Goal: Task Accomplishment & Management: Complete application form

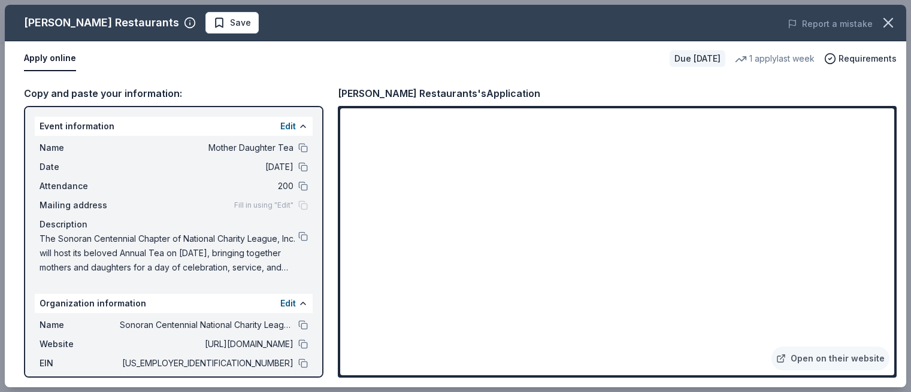
scroll to position [261, 0]
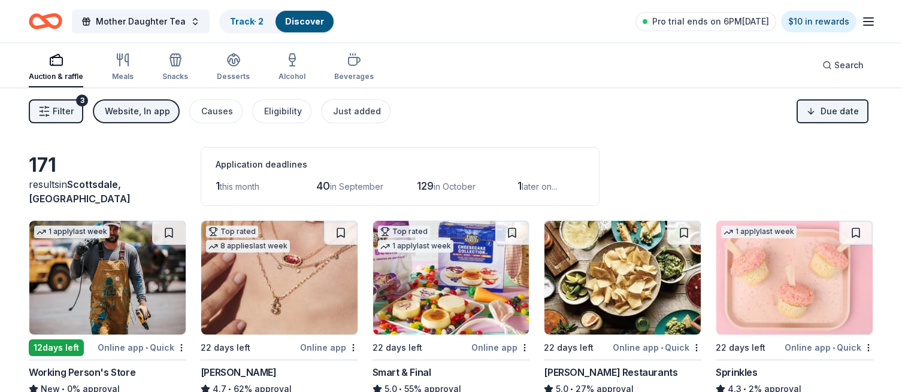
scroll to position [1721, 0]
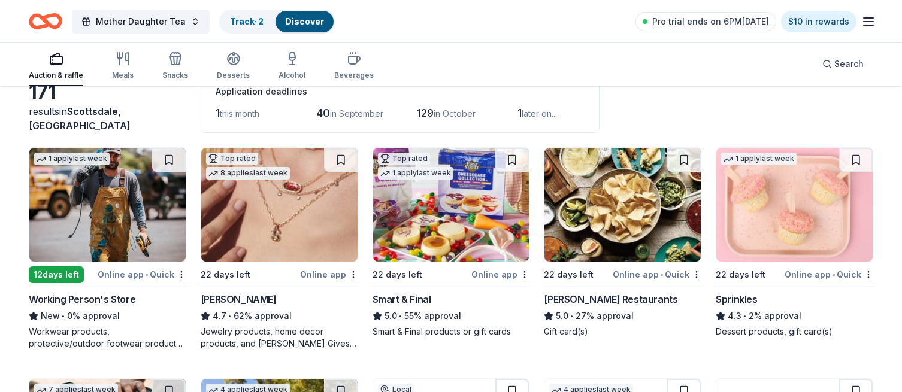
scroll to position [72, 0]
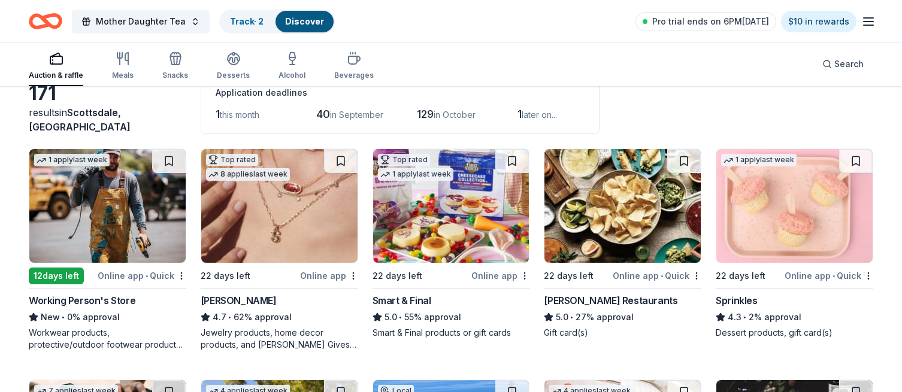
click at [781, 217] on img at bounding box center [794, 206] width 156 height 114
drag, startPoint x: 901, startPoint y: 100, endPoint x: 910, endPoint y: 86, distance: 16.9
click at [901, 86] on html "Mother Daughter Tea Track · 2 Discover Pro trial ends on 6PM, 8/18 $10 in rewar…" at bounding box center [451, 124] width 902 height 392
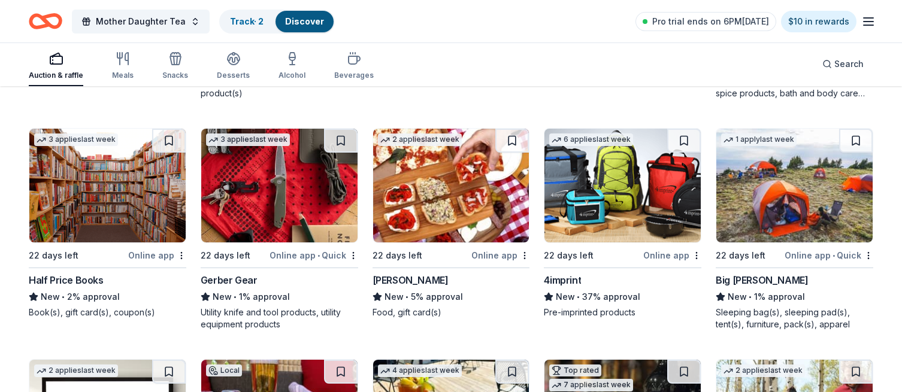
scroll to position [557, 0]
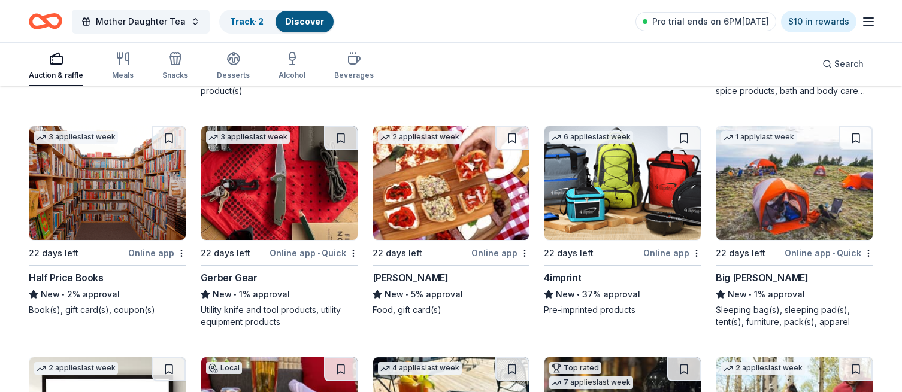
click at [812, 202] on img at bounding box center [794, 183] width 156 height 114
click at [278, 205] on img at bounding box center [279, 183] width 156 height 114
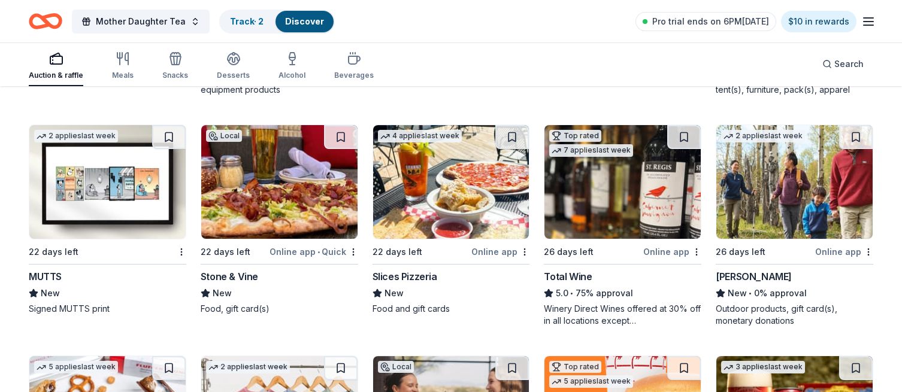
scroll to position [794, 0]
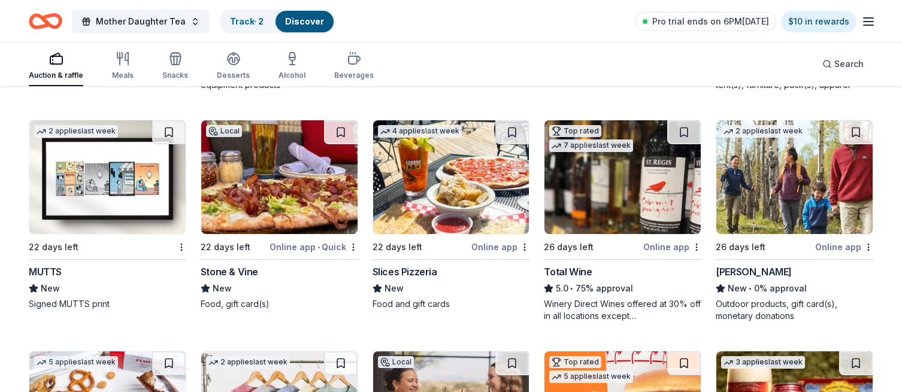
click at [88, 183] on img at bounding box center [107, 177] width 156 height 114
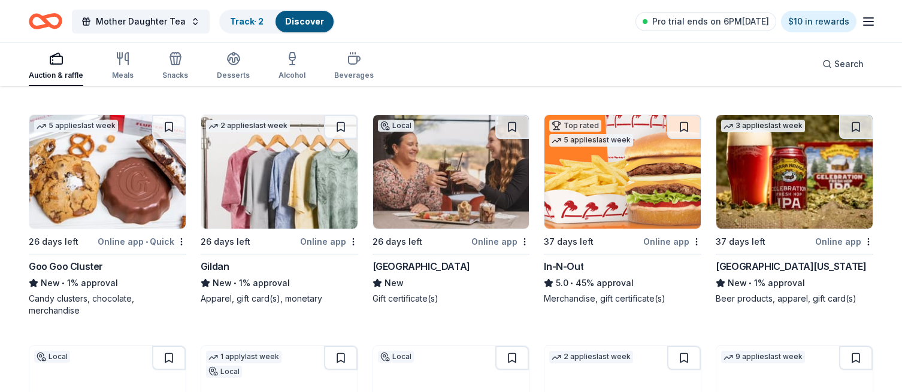
scroll to position [1034, 0]
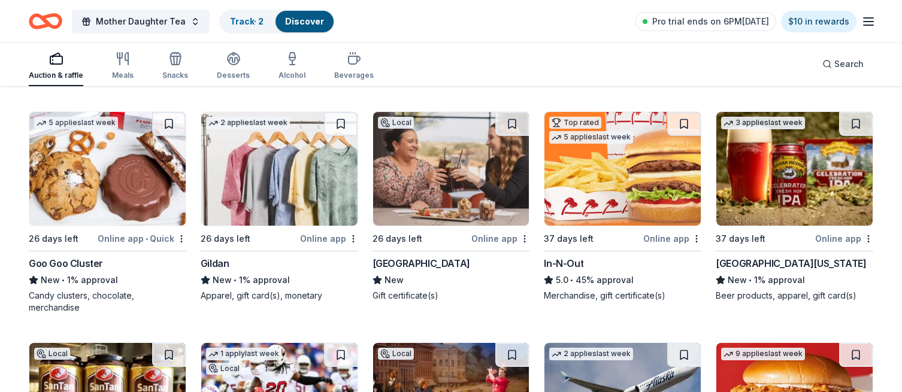
click at [443, 164] on img at bounding box center [451, 169] width 156 height 114
click at [804, 188] on img at bounding box center [794, 169] width 156 height 114
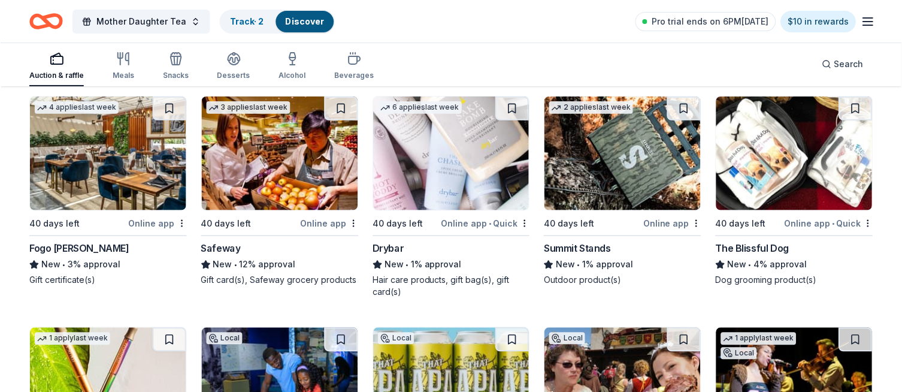
scroll to position [1513, 0]
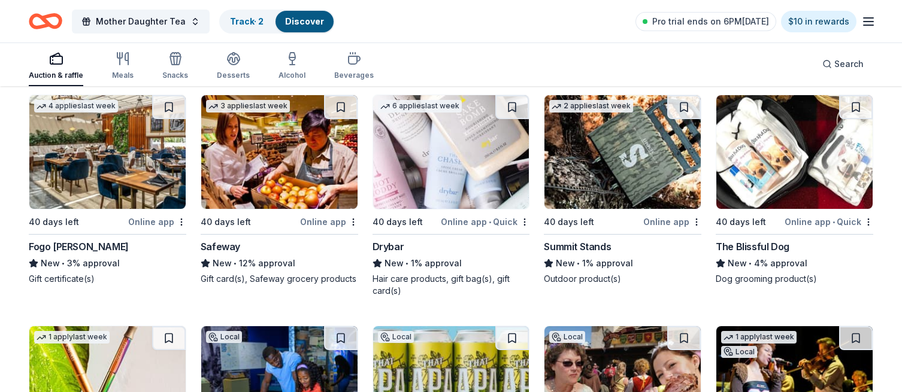
click at [430, 147] on img at bounding box center [451, 152] width 156 height 114
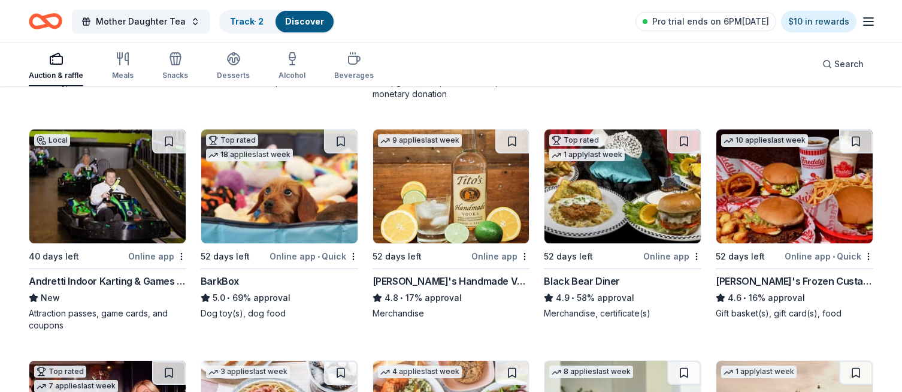
scroll to position [1929, 0]
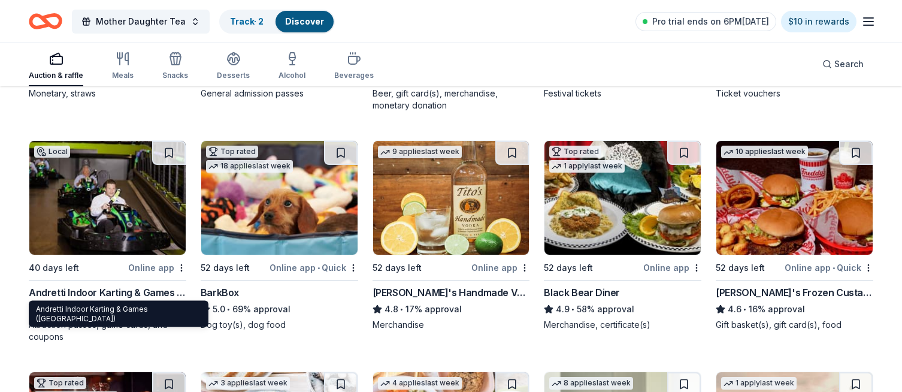
click at [114, 286] on div "Andretti Indoor Karting & Games (Chandler)" at bounding box center [107, 292] width 157 height 14
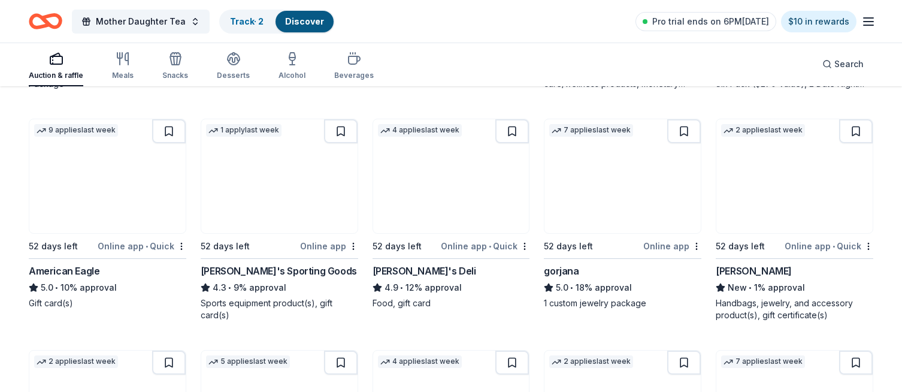
scroll to position [2395, 0]
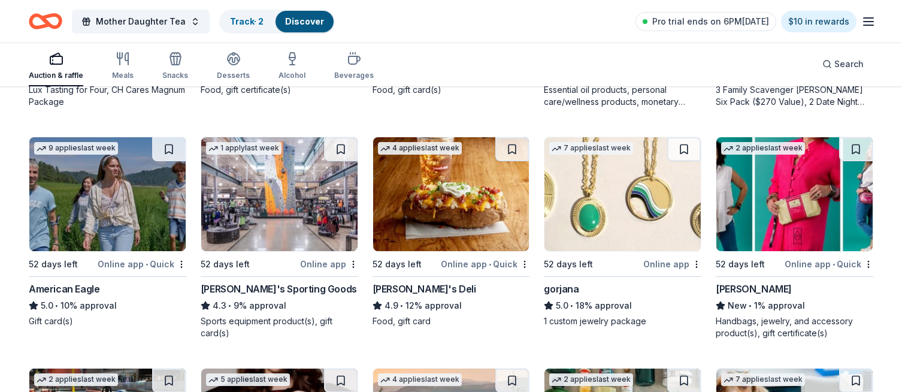
click at [785, 226] on img at bounding box center [794, 194] width 156 height 114
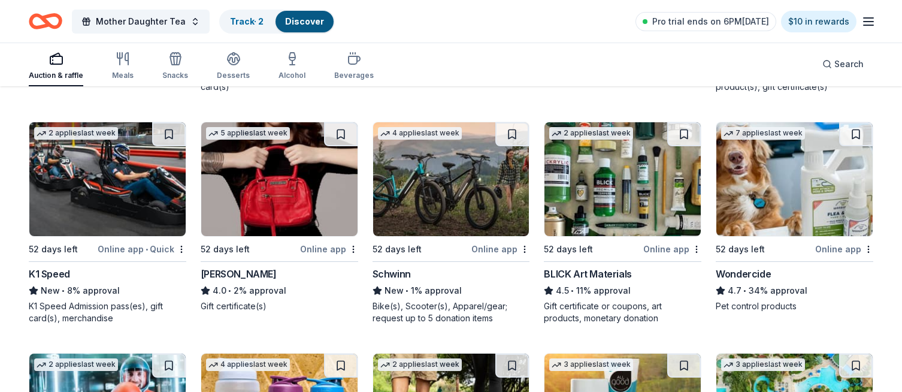
scroll to position [2634, 0]
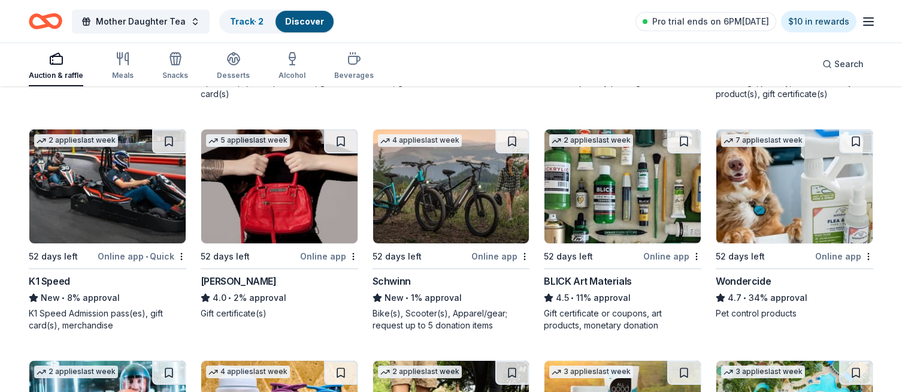
click at [286, 215] on img at bounding box center [279, 186] width 156 height 114
drag, startPoint x: 901, startPoint y: 298, endPoint x: 904, endPoint y: 310, distance: 12.3
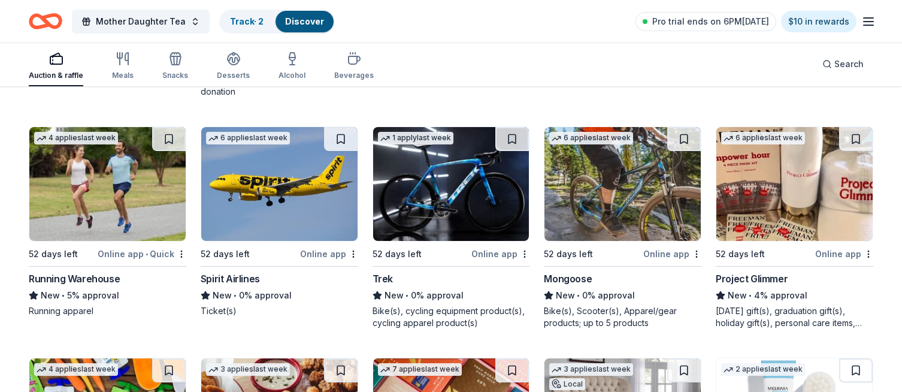
scroll to position [3091, 0]
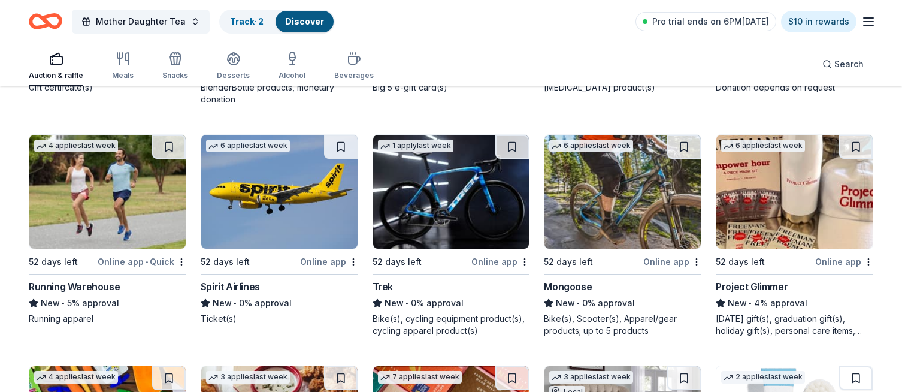
click at [784, 216] on img at bounding box center [794, 192] width 156 height 114
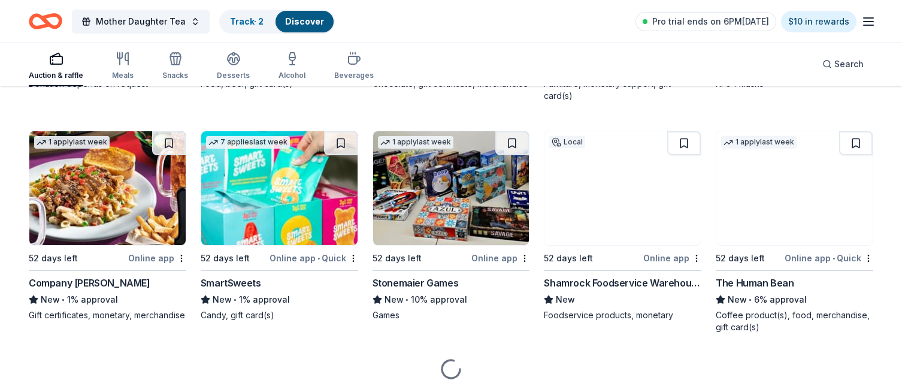
scroll to position [3541, 0]
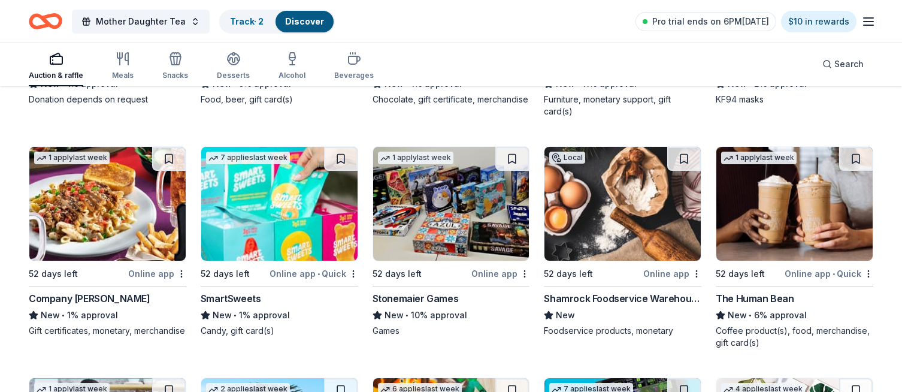
click at [793, 223] on img at bounding box center [794, 204] width 156 height 114
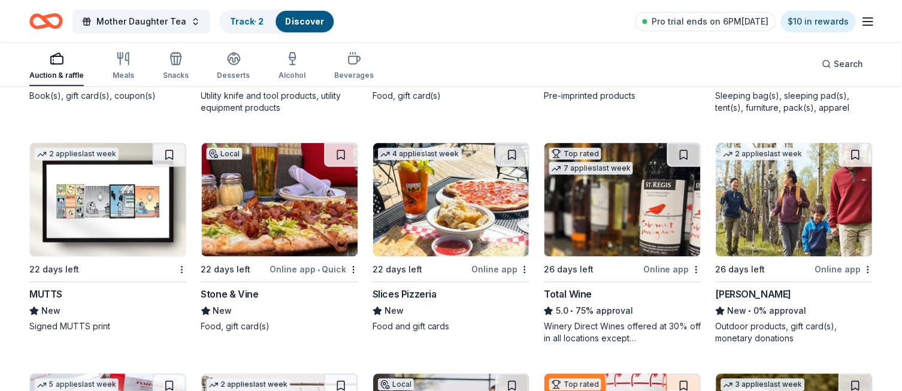
scroll to position [766, 0]
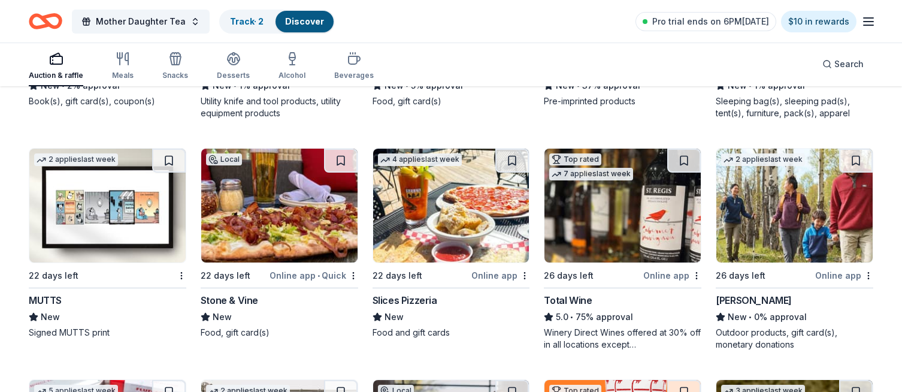
click at [787, 202] on img at bounding box center [794, 206] width 156 height 114
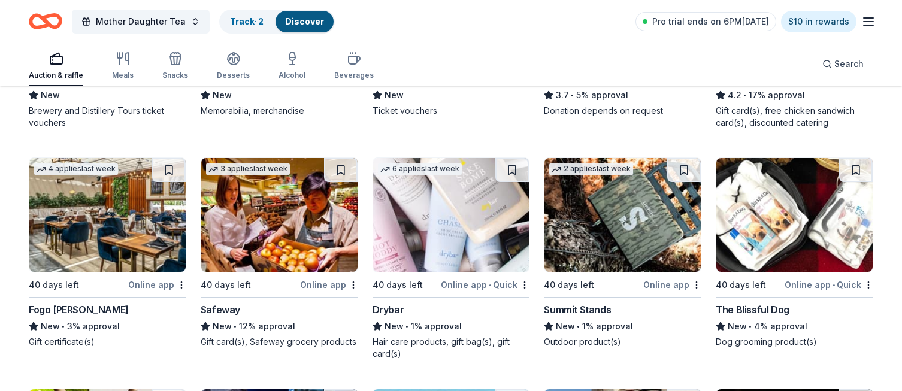
scroll to position [0, 0]
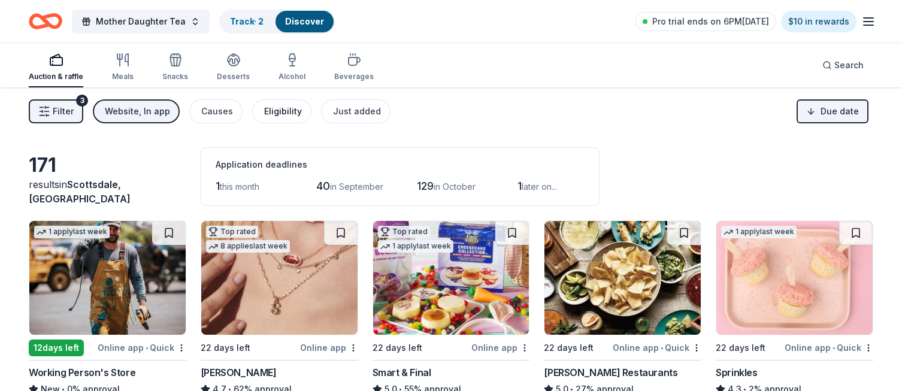
click at [275, 113] on div "Eligibility" at bounding box center [283, 111] width 38 height 14
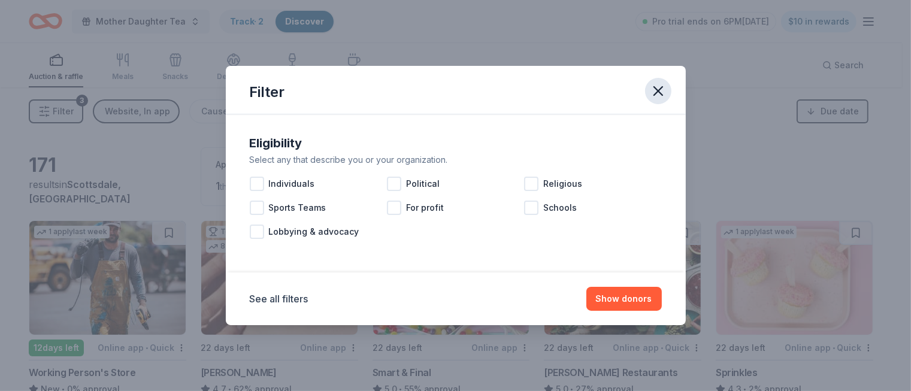
click at [662, 92] on icon "button" at bounding box center [658, 91] width 17 height 17
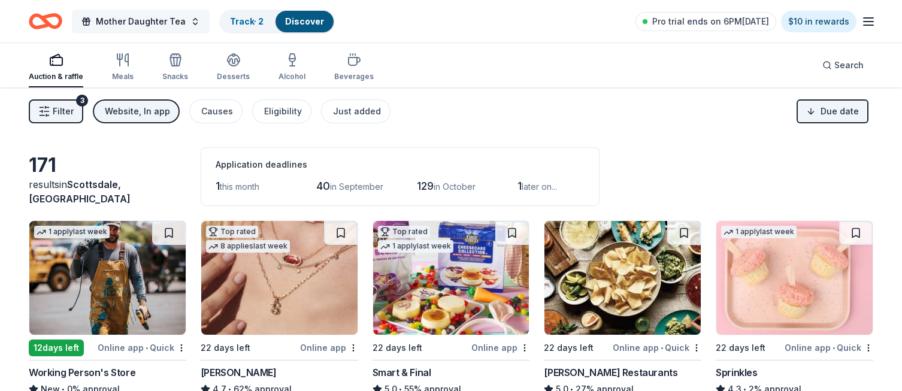
click at [175, 20] on span "Mother Daughter Tea" at bounding box center [141, 21] width 90 height 14
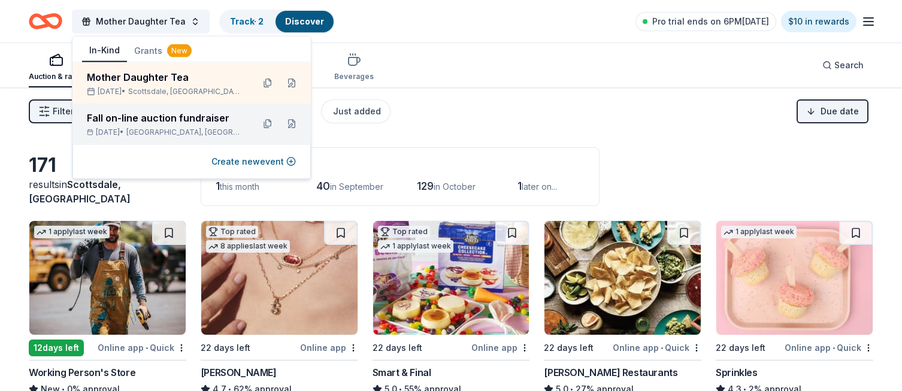
click at [151, 123] on div "Fall on-line auction fundraiser" at bounding box center [165, 118] width 157 height 14
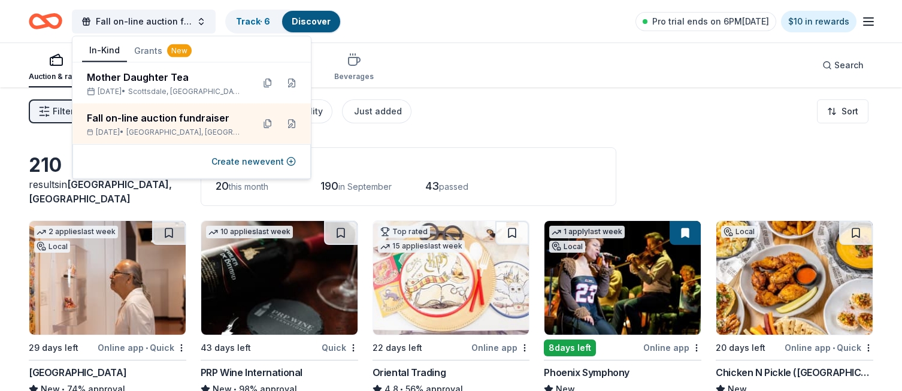
click at [432, 61] on div "Auction & raffle Meals Snacks Desserts Alcohol Beverages Search" at bounding box center [451, 65] width 844 height 44
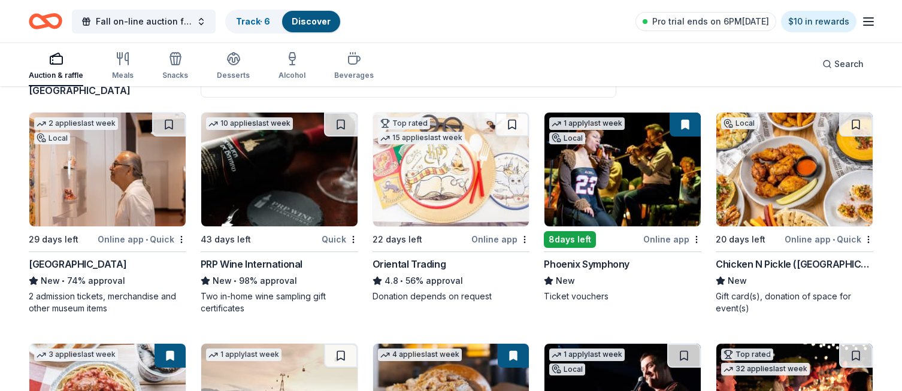
scroll to position [99, 0]
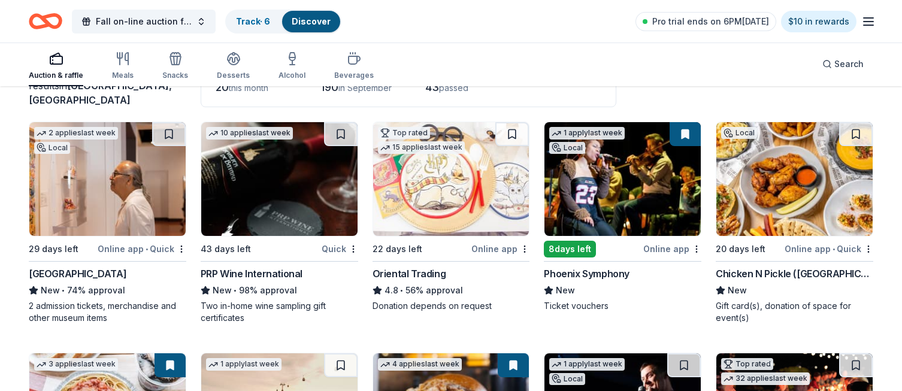
click at [602, 203] on img at bounding box center [622, 179] width 156 height 114
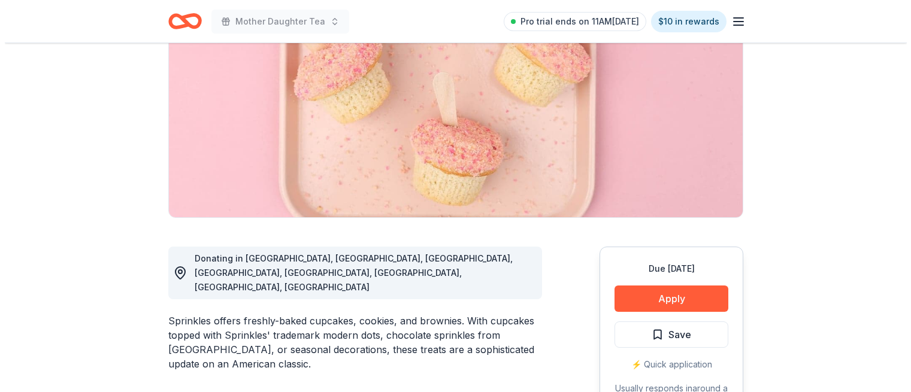
scroll to position [149, 0]
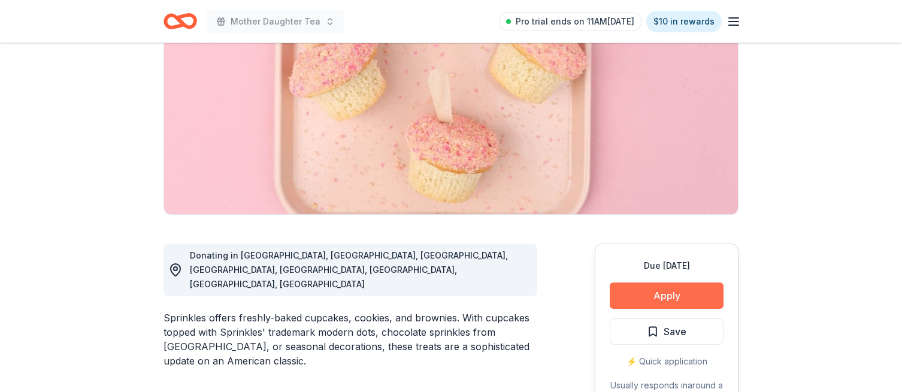
click at [667, 290] on button "Apply" at bounding box center [667, 296] width 114 height 26
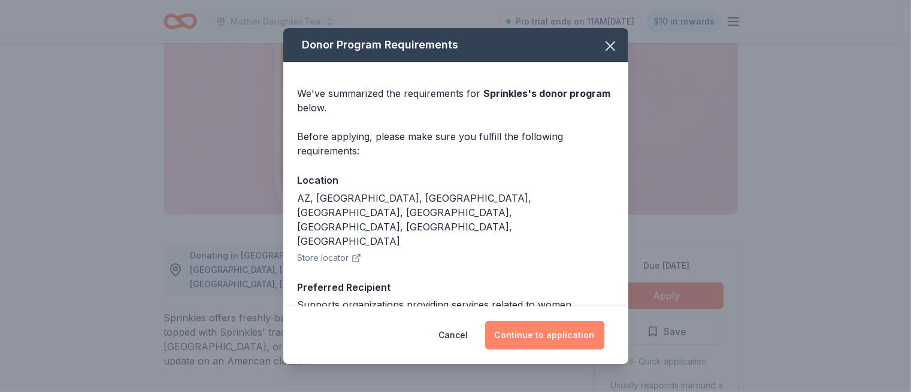
click at [543, 337] on button "Continue to application" at bounding box center [544, 335] width 119 height 29
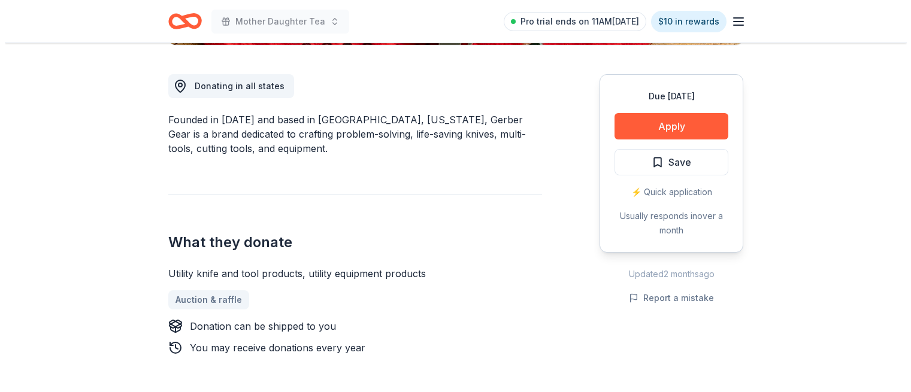
scroll to position [315, 0]
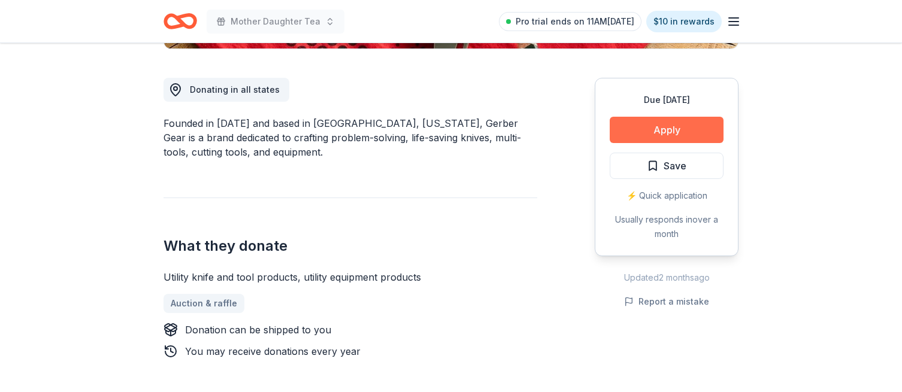
click at [676, 131] on button "Apply" at bounding box center [667, 130] width 114 height 26
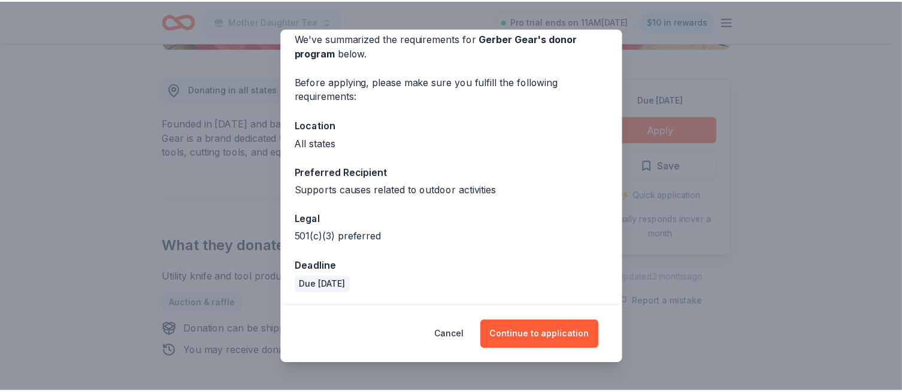
scroll to position [56, 0]
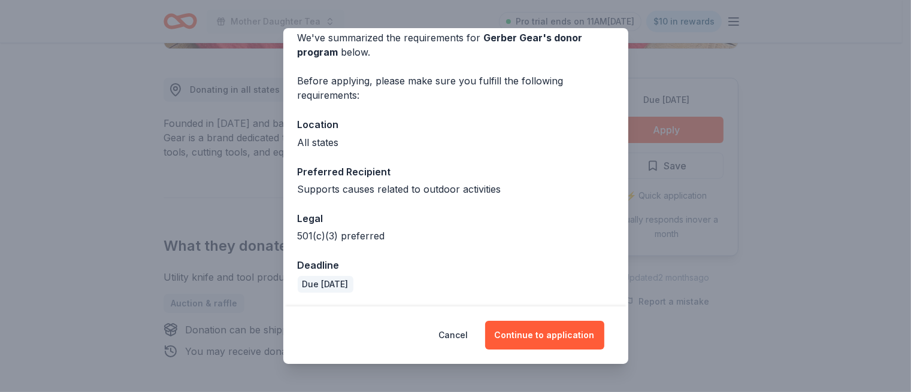
click at [724, 240] on div "Donor Program Requirements We've summarized the requirements for Gerber Gear 's…" at bounding box center [455, 196] width 911 height 392
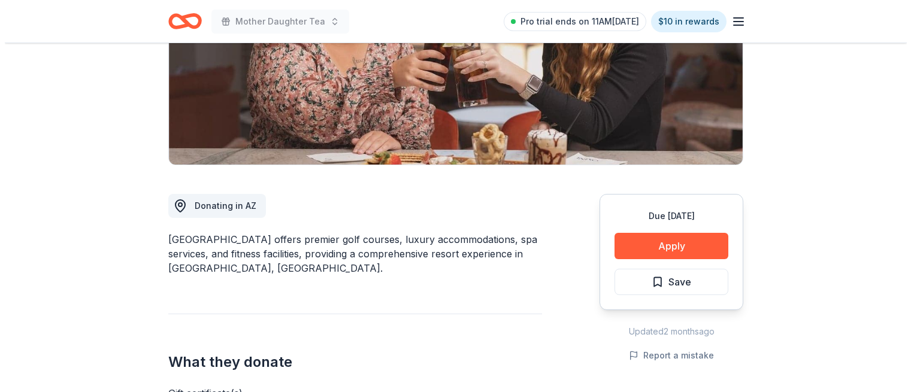
scroll to position [213, 0]
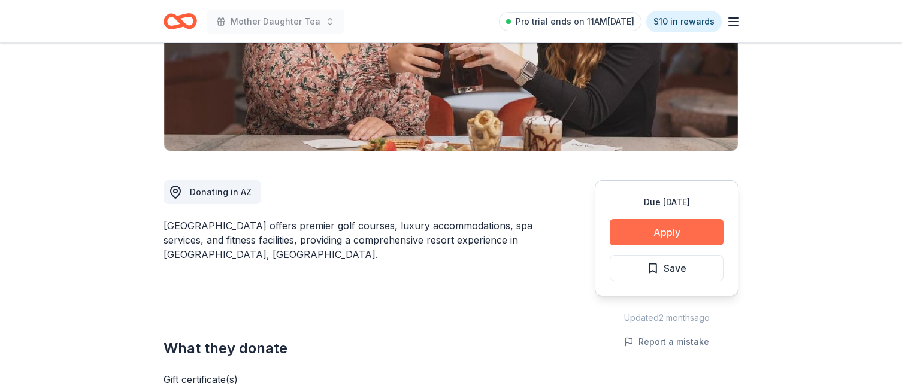
click at [662, 233] on button "Apply" at bounding box center [667, 232] width 114 height 26
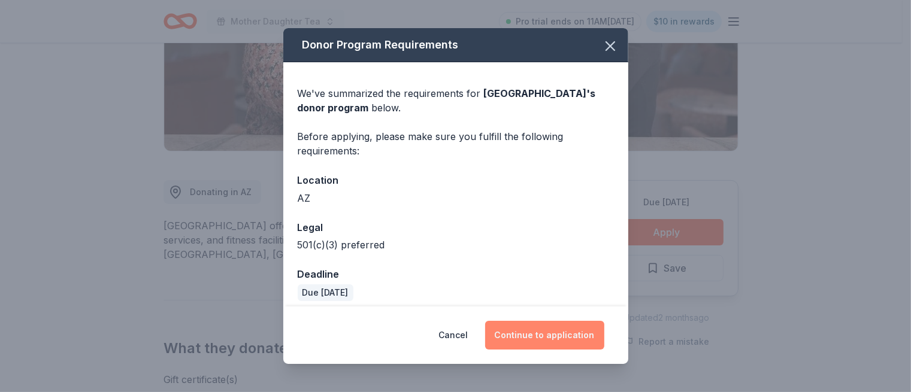
click at [543, 334] on button "Continue to application" at bounding box center [544, 335] width 119 height 29
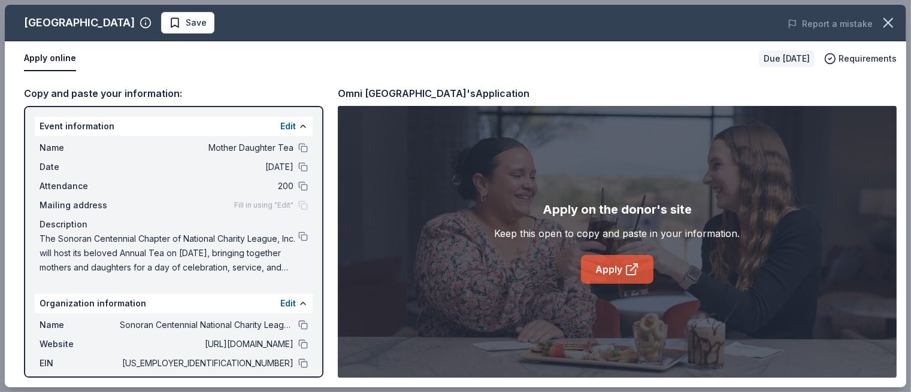
click at [621, 272] on link "Apply" at bounding box center [617, 269] width 72 height 29
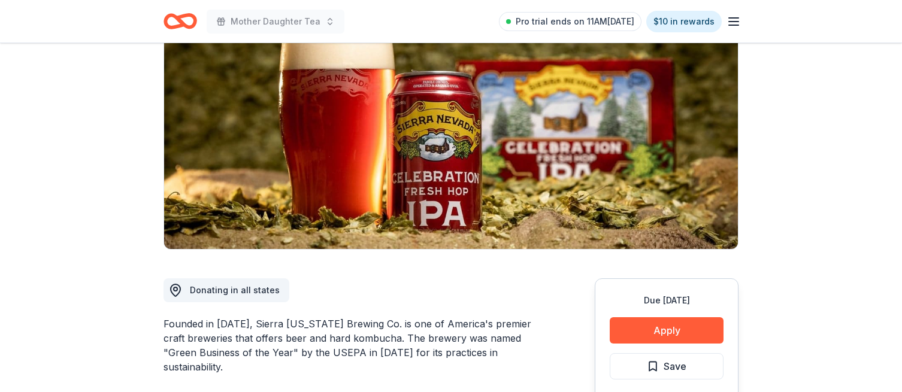
scroll to position [84, 0]
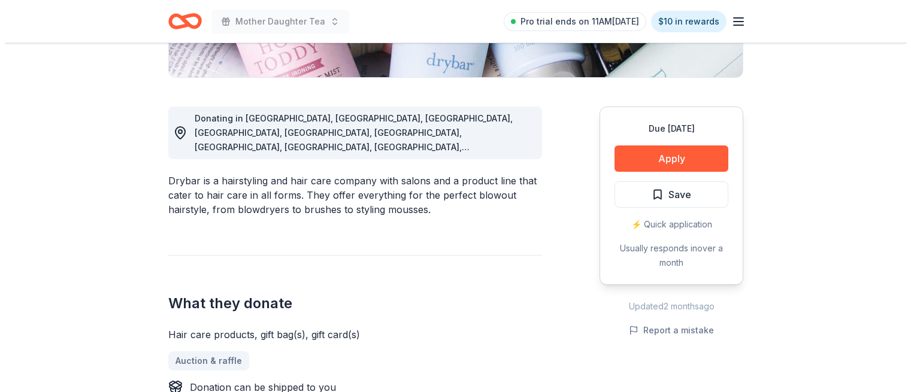
scroll to position [293, 0]
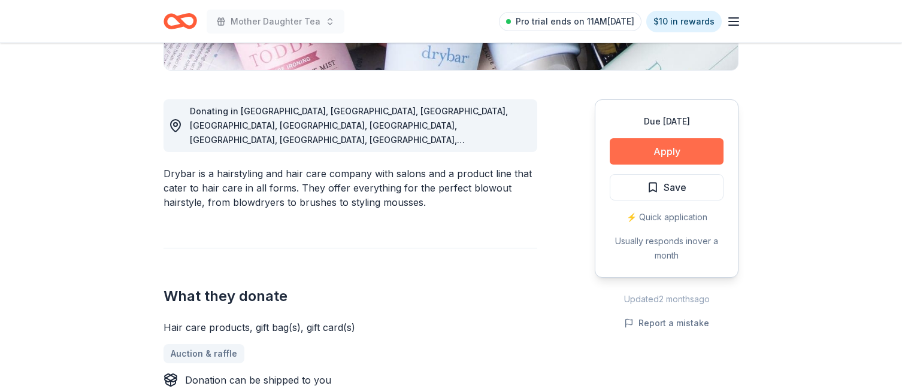
click at [686, 148] on button "Apply" at bounding box center [667, 151] width 114 height 26
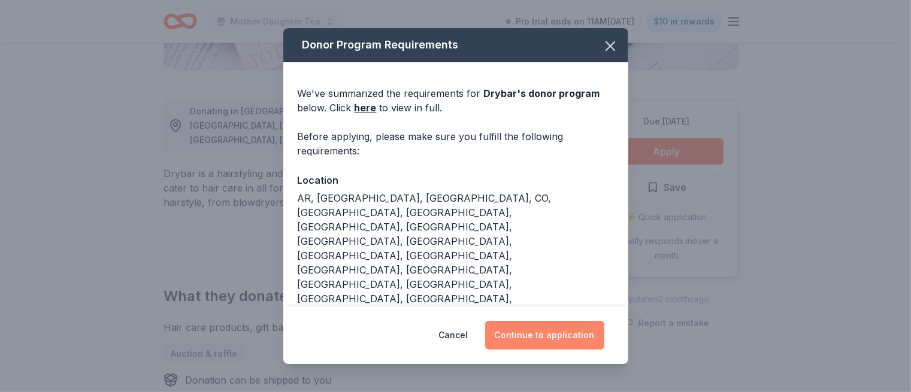
click at [533, 331] on button "Continue to application" at bounding box center [544, 335] width 119 height 29
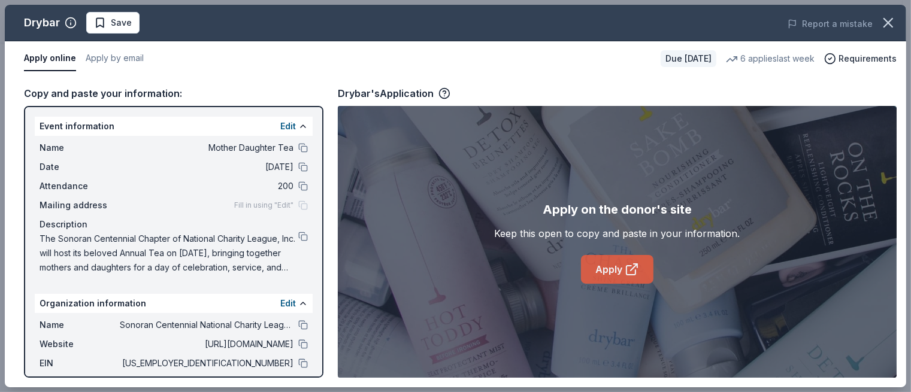
click at [622, 267] on link "Apply" at bounding box center [617, 269] width 72 height 29
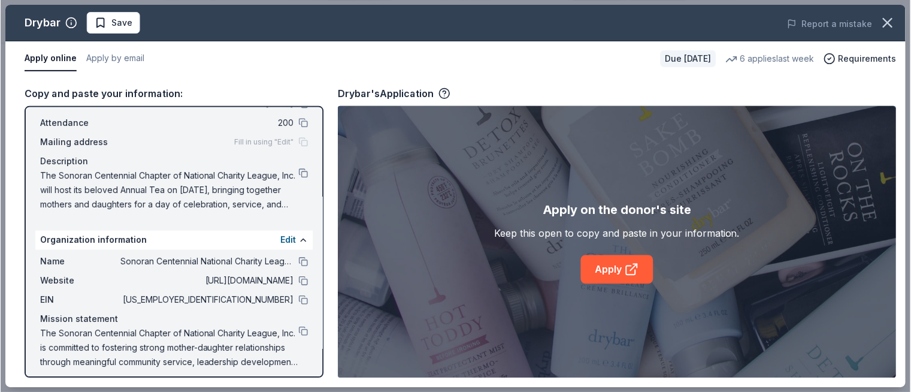
scroll to position [71, 0]
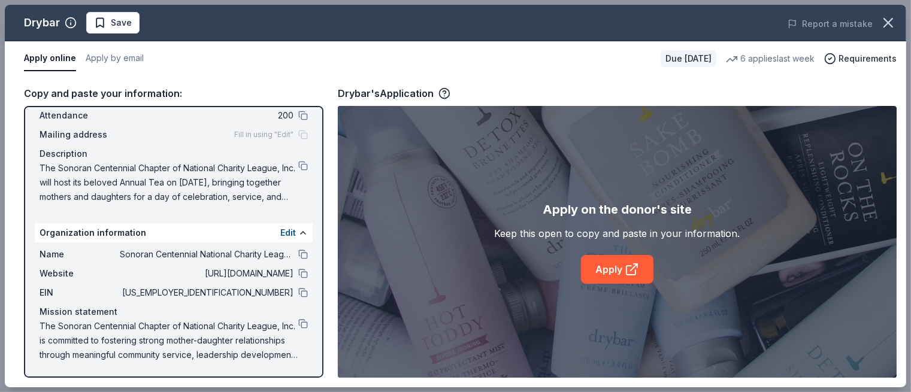
click at [303, 310] on div "Event information Edit Name Mother Daughter Tea Date 11/02/25 Attendance 200 Ma…" at bounding box center [173, 242] width 299 height 272
click at [298, 323] on button at bounding box center [303, 324] width 10 height 10
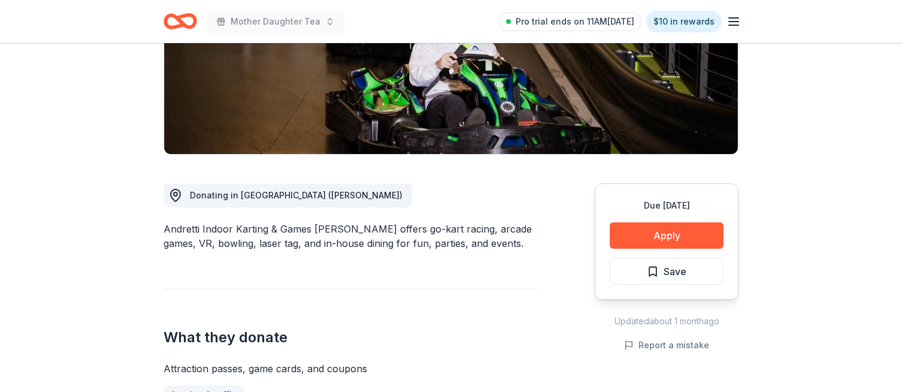
scroll to position [244, 0]
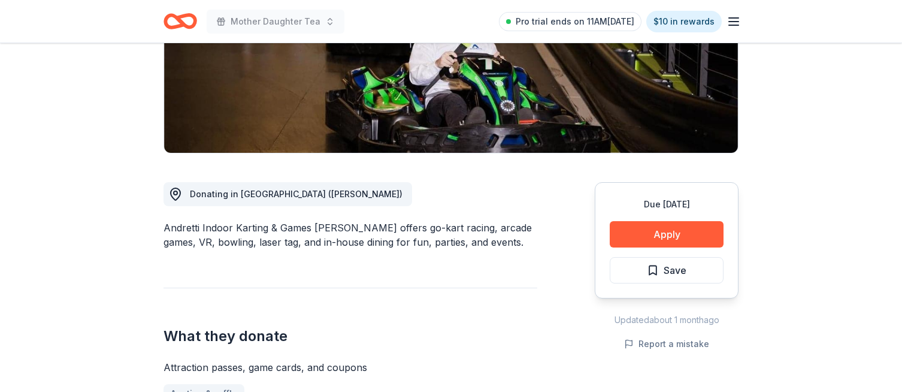
drag, startPoint x: 884, startPoint y: 112, endPoint x: 863, endPoint y: 184, distance: 74.7
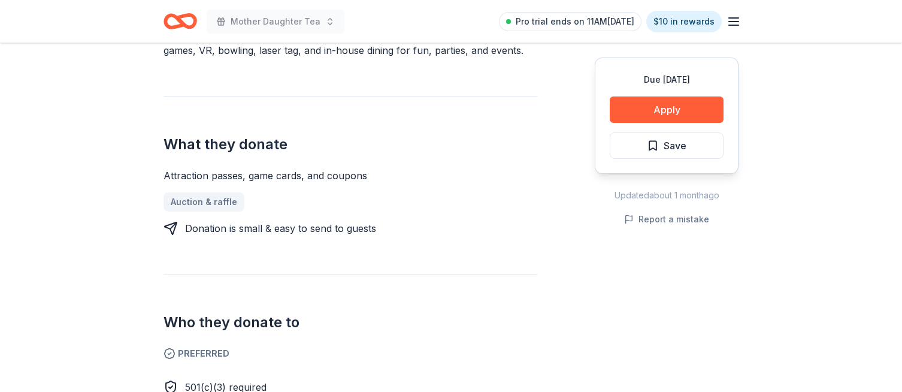
scroll to position [440, 0]
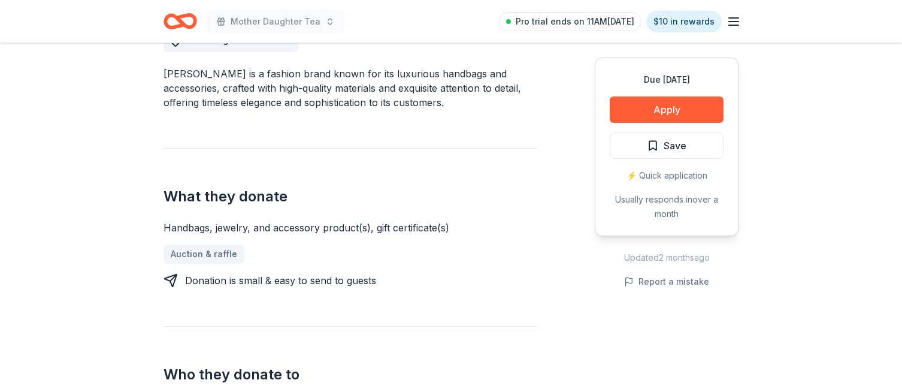
scroll to position [369, 0]
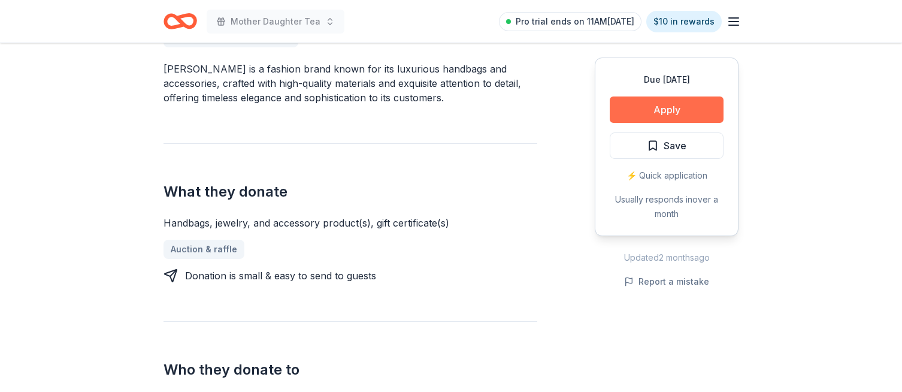
click at [669, 115] on button "Apply" at bounding box center [667, 109] width 114 height 26
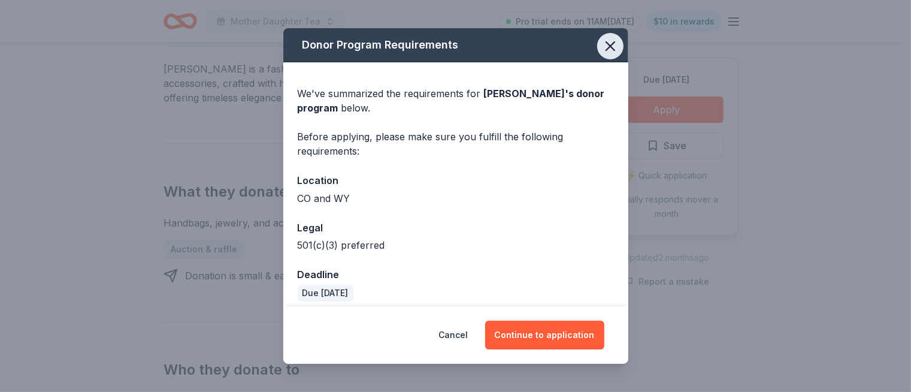
click at [606, 47] on icon "button" at bounding box center [610, 46] width 8 height 8
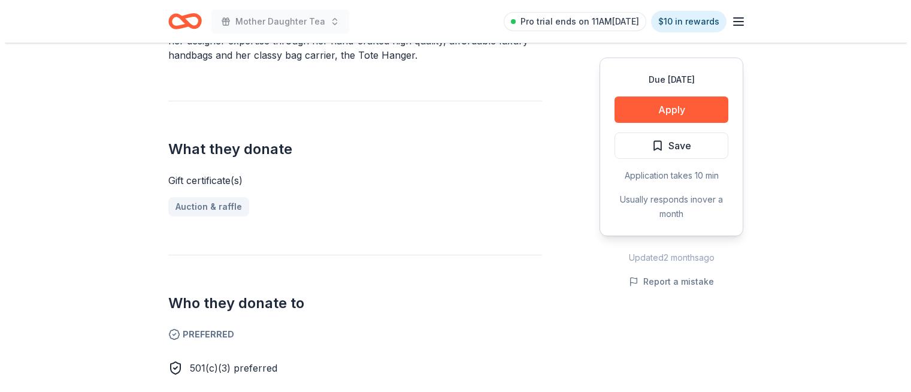
scroll to position [411, 0]
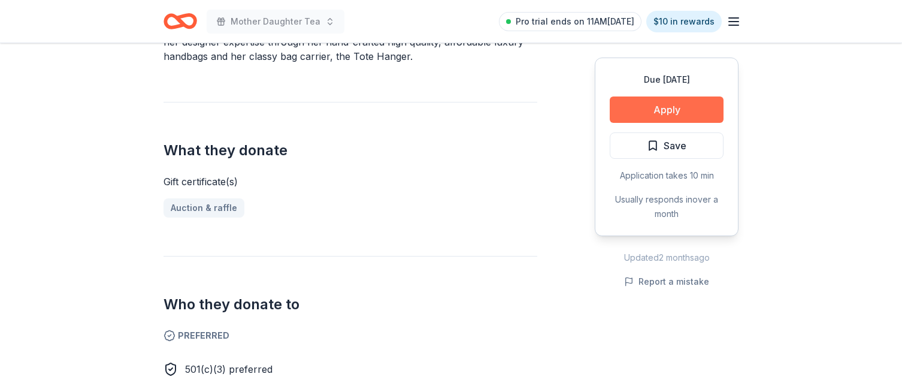
click at [683, 105] on button "Apply" at bounding box center [667, 109] width 114 height 26
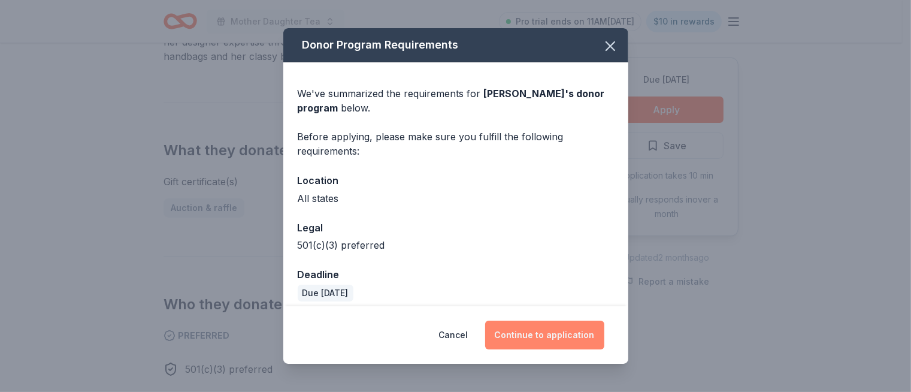
click at [555, 332] on button "Continue to application" at bounding box center [544, 334] width 119 height 29
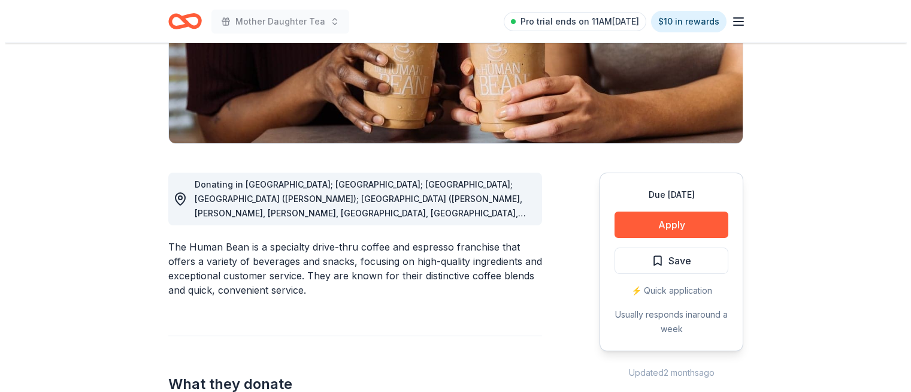
scroll to position [253, 0]
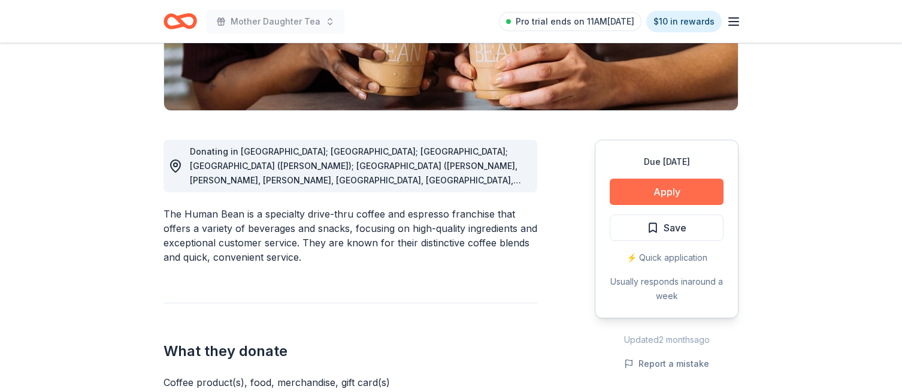
click at [678, 195] on button "Apply" at bounding box center [667, 191] width 114 height 26
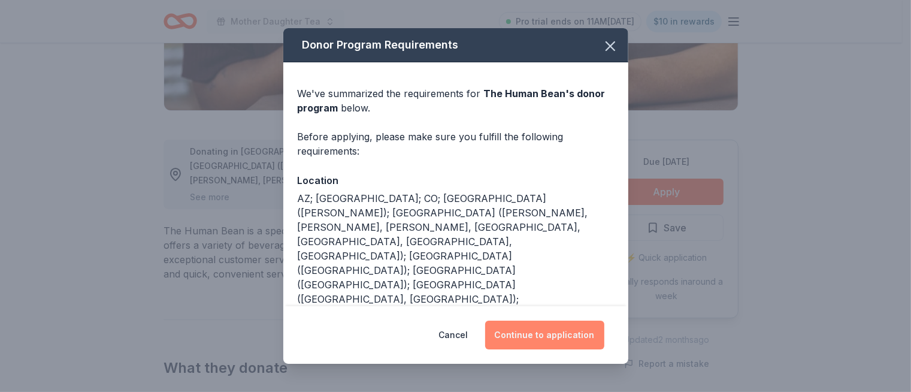
click at [569, 330] on button "Continue to application" at bounding box center [544, 334] width 119 height 29
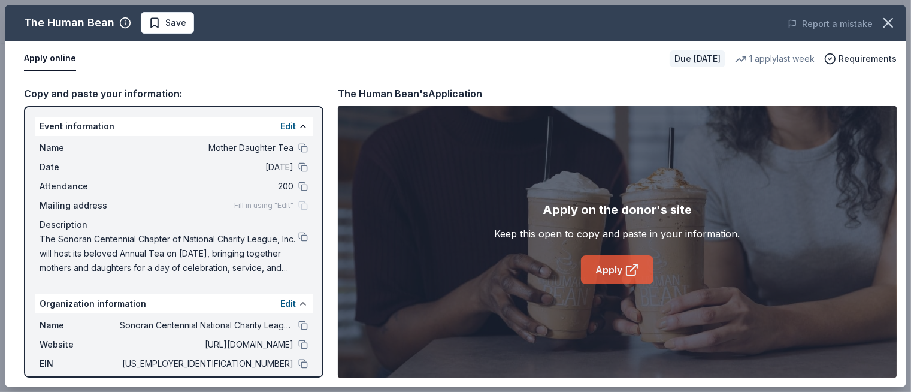
click at [625, 269] on icon at bounding box center [632, 269] width 14 height 14
click at [298, 347] on button at bounding box center [303, 345] width 10 height 10
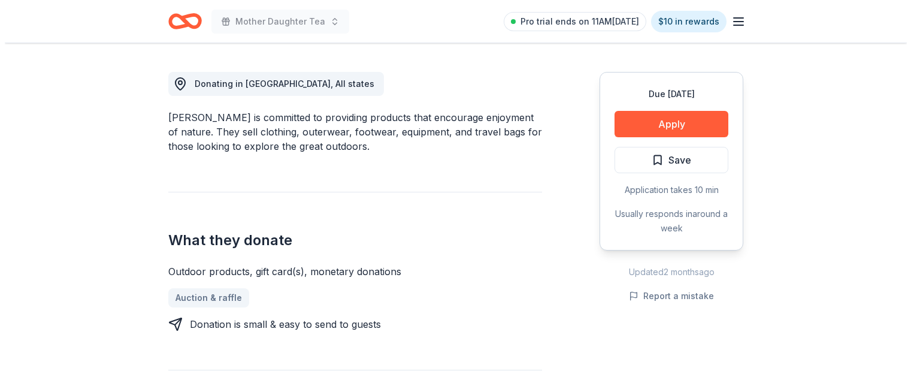
scroll to position [325, 0]
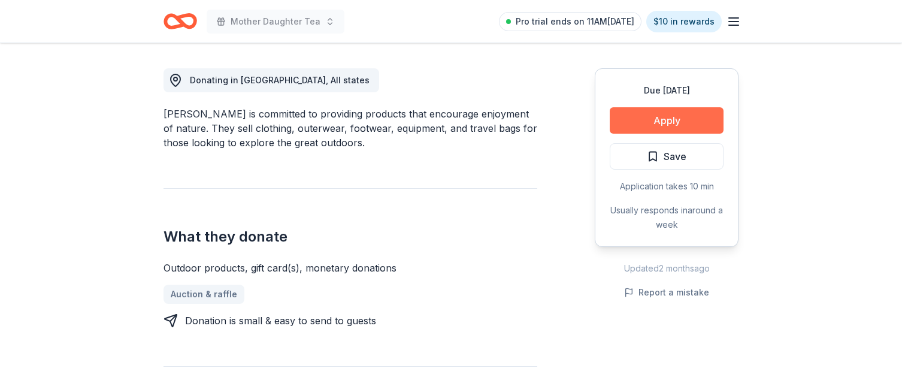
click at [662, 116] on button "Apply" at bounding box center [667, 120] width 114 height 26
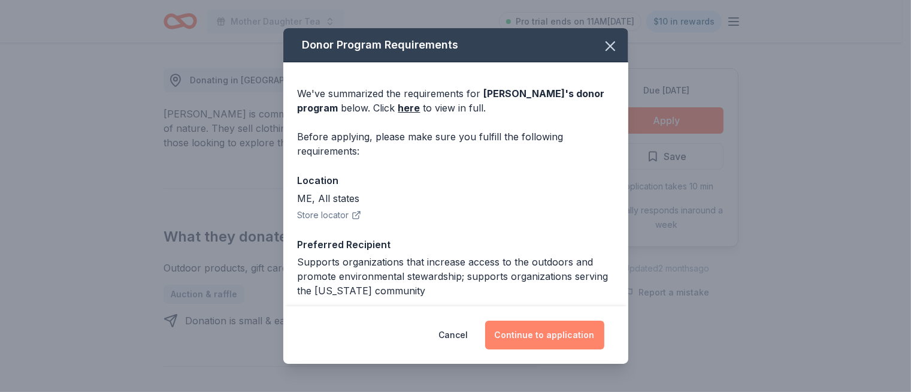
click at [556, 335] on button "Continue to application" at bounding box center [544, 334] width 119 height 29
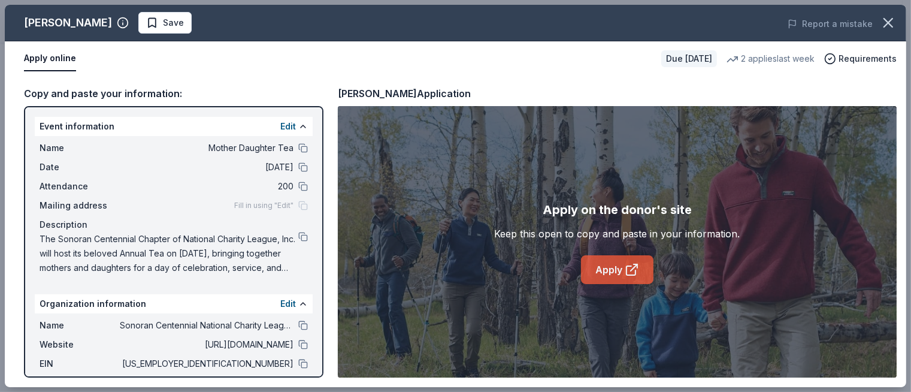
click at [621, 270] on link "Apply" at bounding box center [617, 269] width 72 height 29
click at [298, 343] on button at bounding box center [303, 345] width 10 height 10
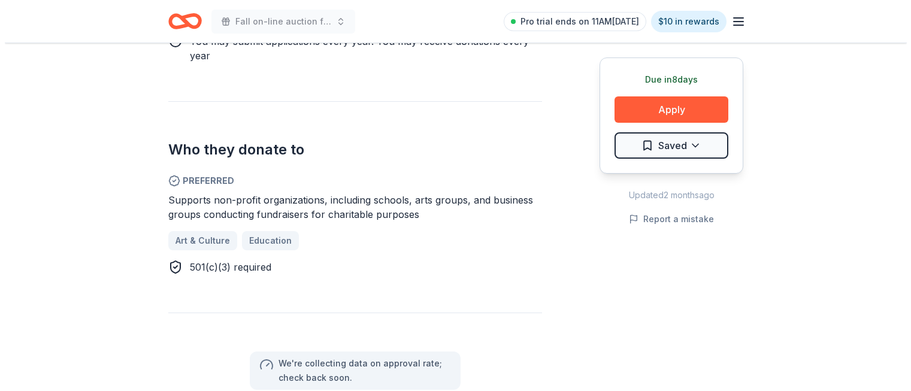
scroll to position [650, 0]
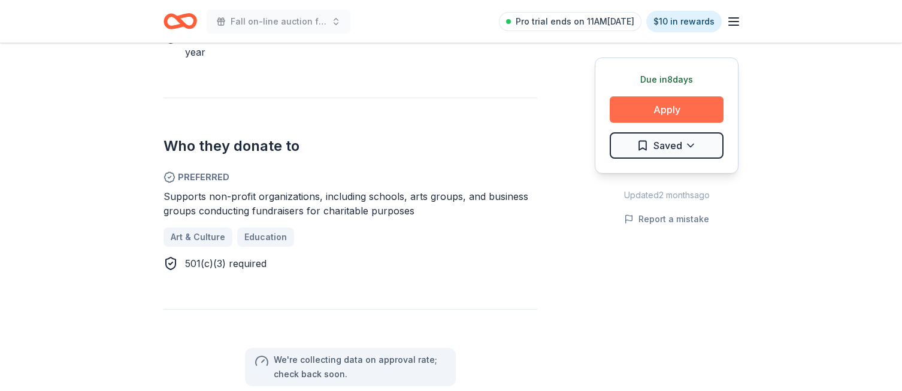
click at [682, 110] on button "Apply" at bounding box center [667, 109] width 114 height 26
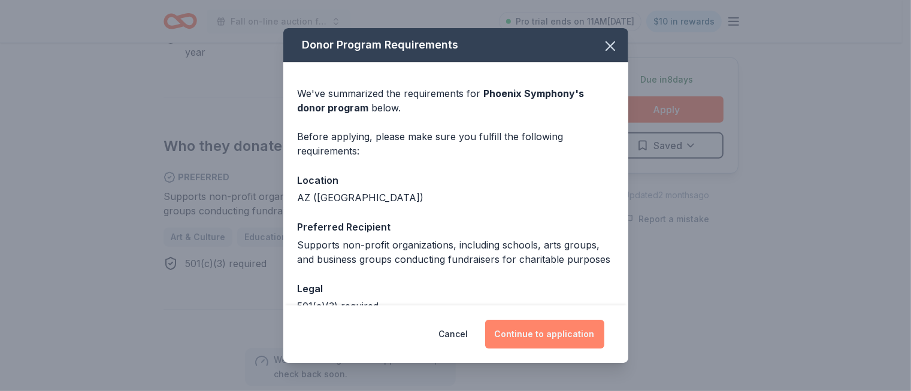
click at [546, 331] on button "Continue to application" at bounding box center [544, 334] width 119 height 29
